Goal: Task Accomplishment & Management: Manage account settings

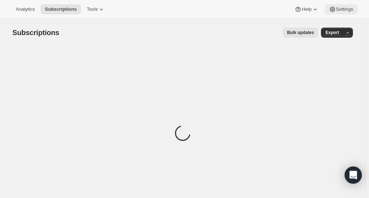
click at [346, 8] on span "Settings" at bounding box center [344, 9] width 17 height 6
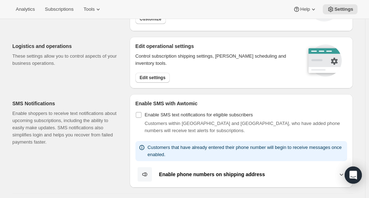
scroll to position [64, 0]
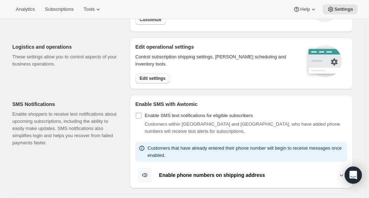
click at [146, 80] on span "Edit settings" at bounding box center [153, 79] width 26 height 6
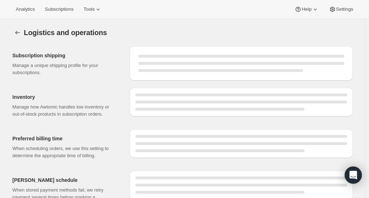
select select "DAY"
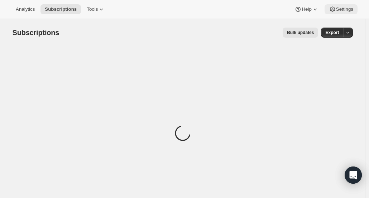
click at [346, 12] on span "Settings" at bounding box center [344, 9] width 17 height 6
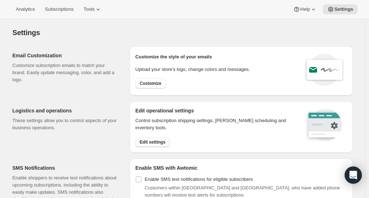
click at [160, 145] on button "Edit settings" at bounding box center [153, 142] width 34 height 10
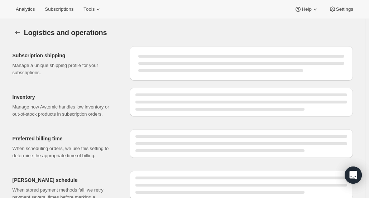
select select "DAY"
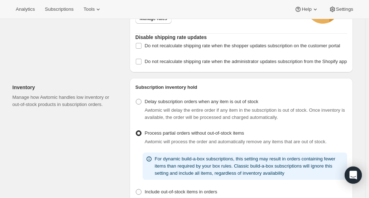
scroll to position [68, 0]
